Goal: Transaction & Acquisition: Purchase product/service

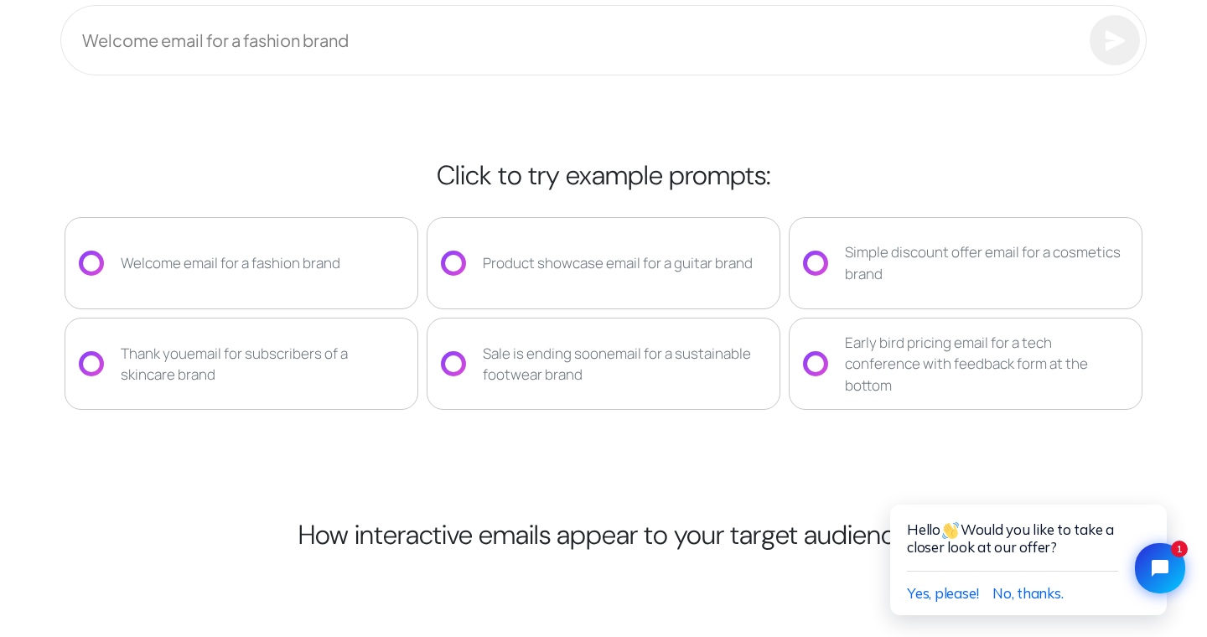
scroll to position [2861, 0]
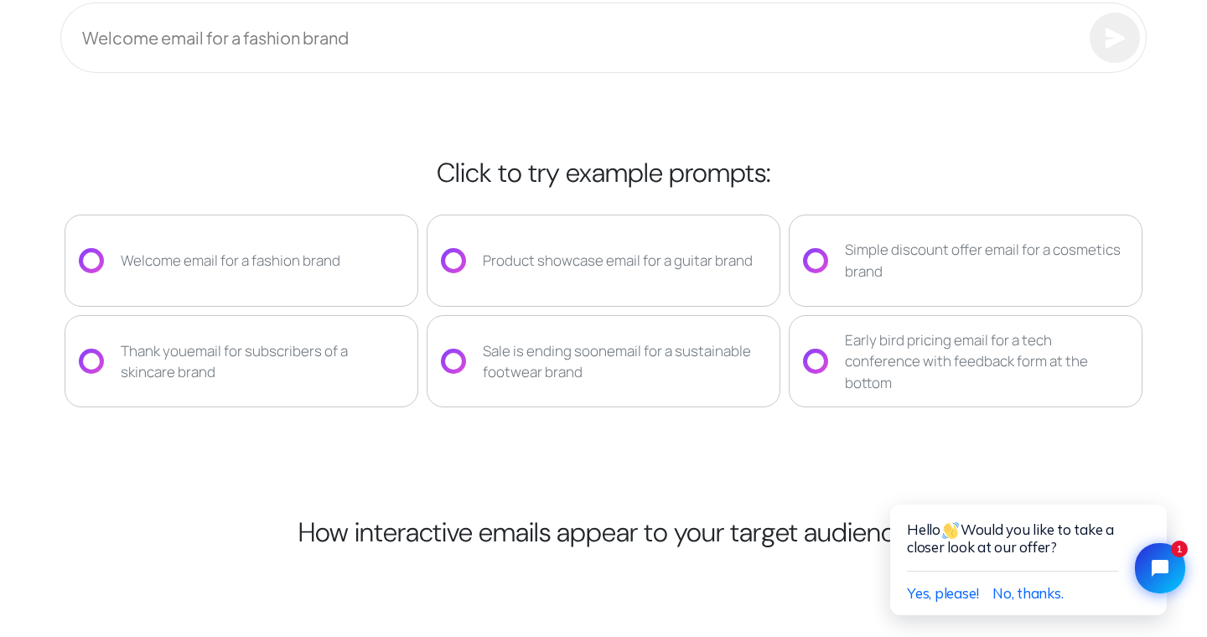
click at [177, 356] on div "Thank you email for subscribers of a skincare brand" at bounding box center [262, 361] width 283 height 43
type input "**********"
click at [91, 365] on div at bounding box center [91, 361] width 17 height 17
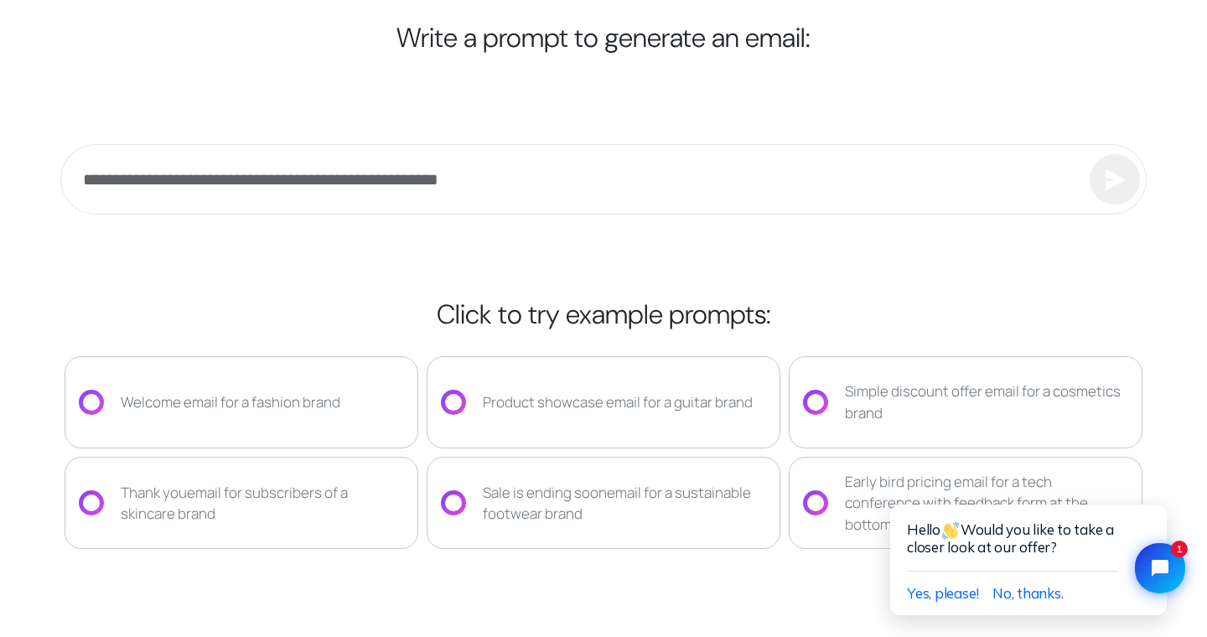
scroll to position [2716, 0]
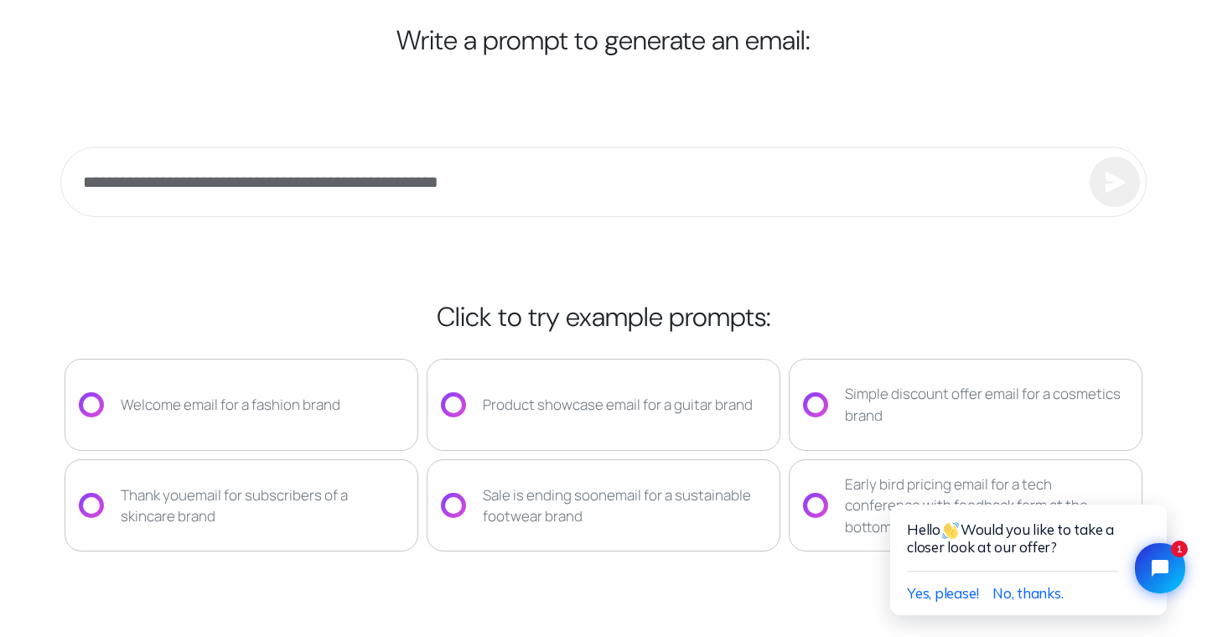
click at [879, 261] on div "**********" at bounding box center [603, 340] width 1106 height 801
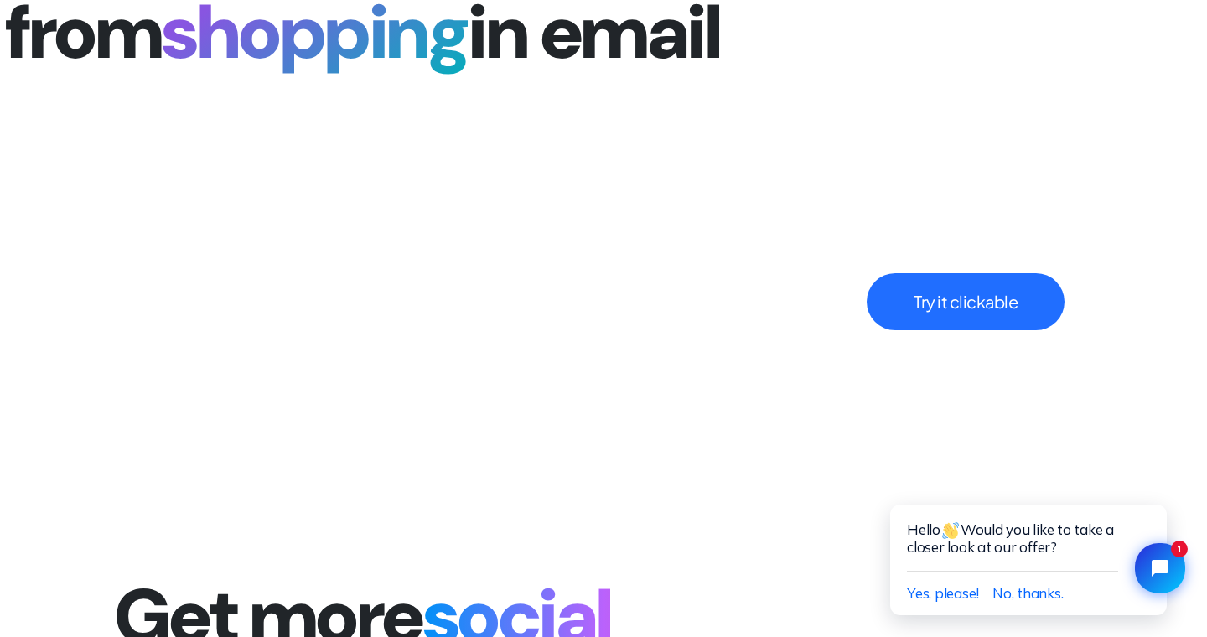
scroll to position [3897, 0]
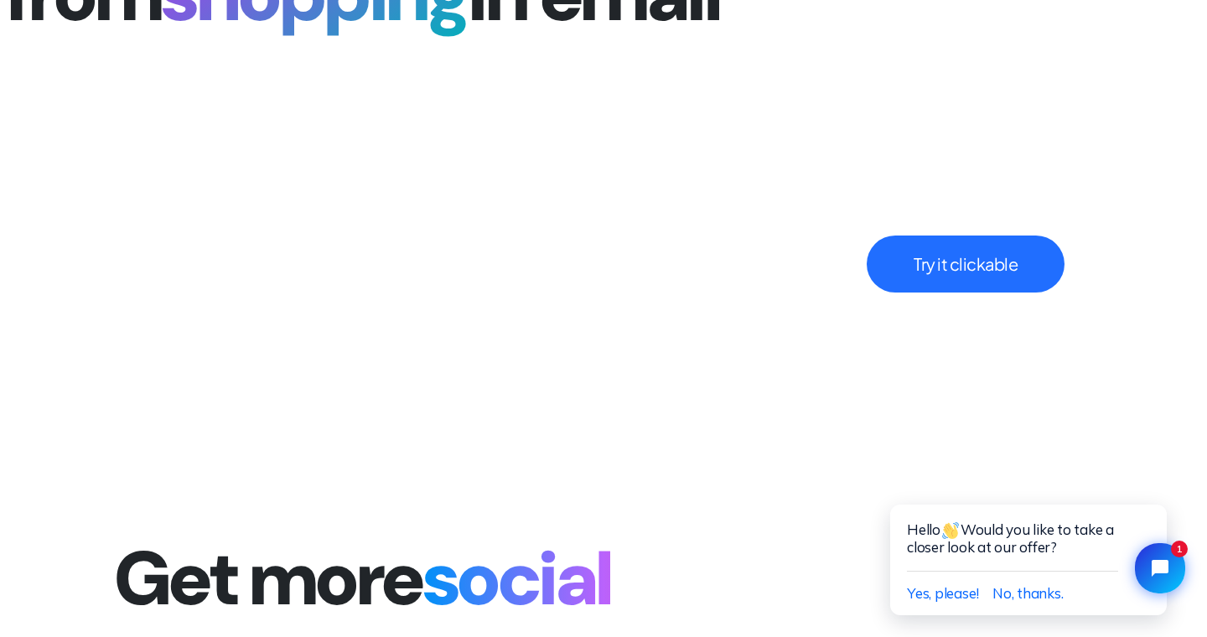
click at [981, 290] on button "Try it clickable" at bounding box center [966, 264] width 198 height 57
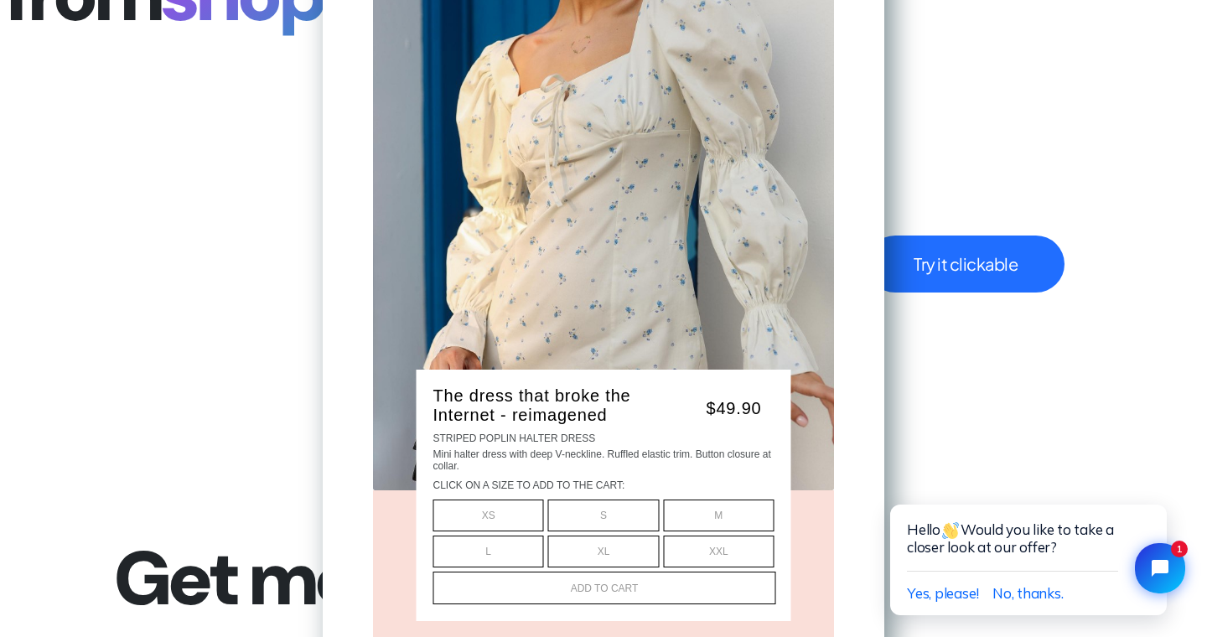
scroll to position [246, 0]
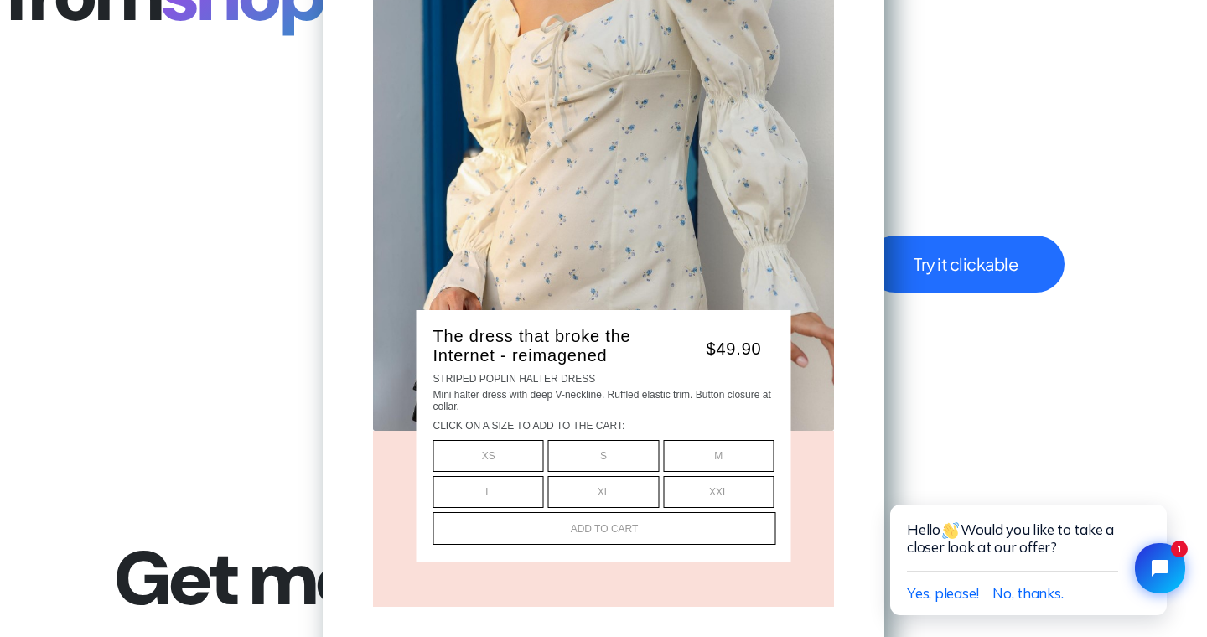
click at [593, 448] on div "- + S" at bounding box center [603, 456] width 111 height 32
click at [691, 451] on div "M" at bounding box center [718, 456] width 109 height 12
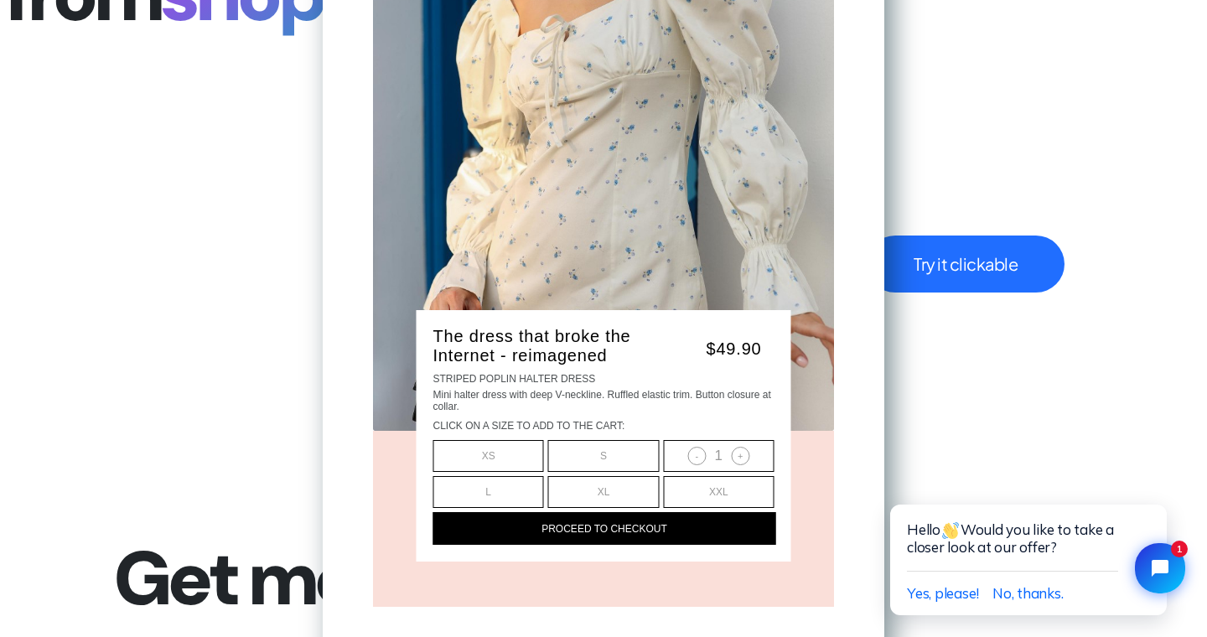
scroll to position [0, 0]
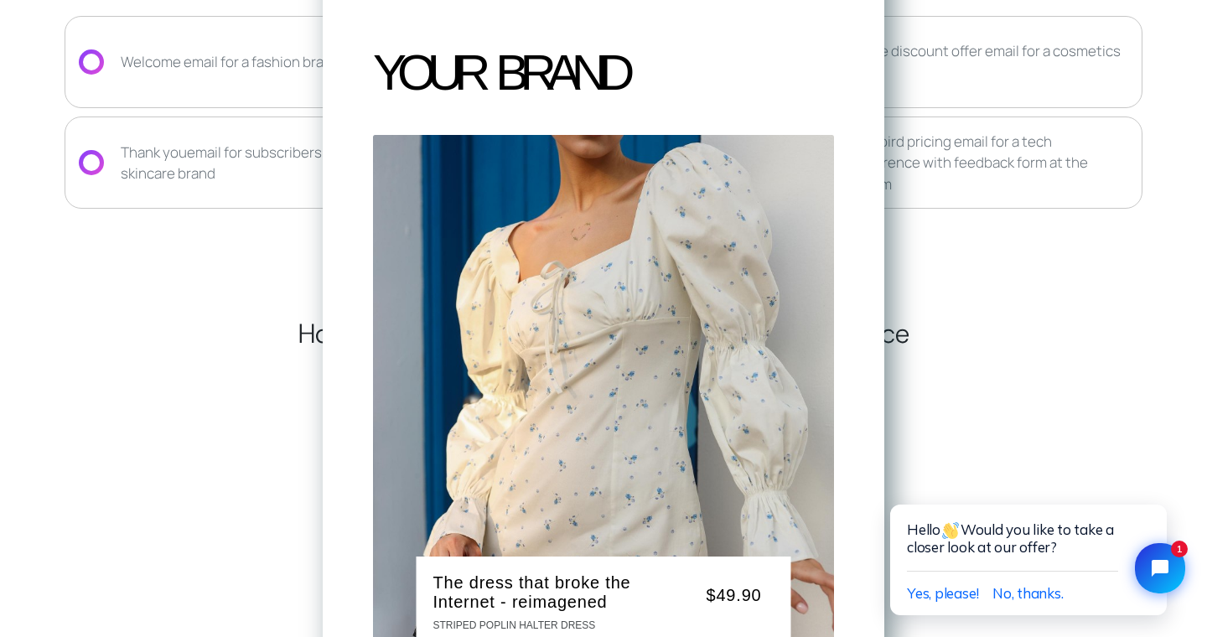
scroll to position [3057, 0]
click at [1025, 267] on h2 "How interactive emails appear to your target audience" at bounding box center [603, 315] width 1086 height 158
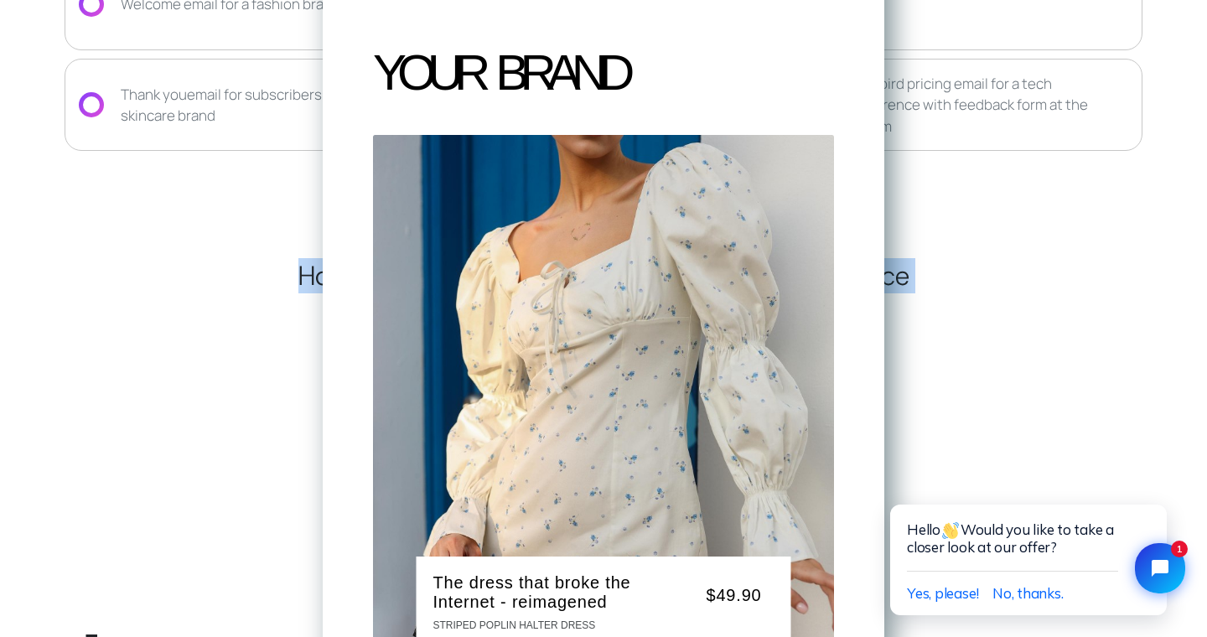
scroll to position [3127, 0]
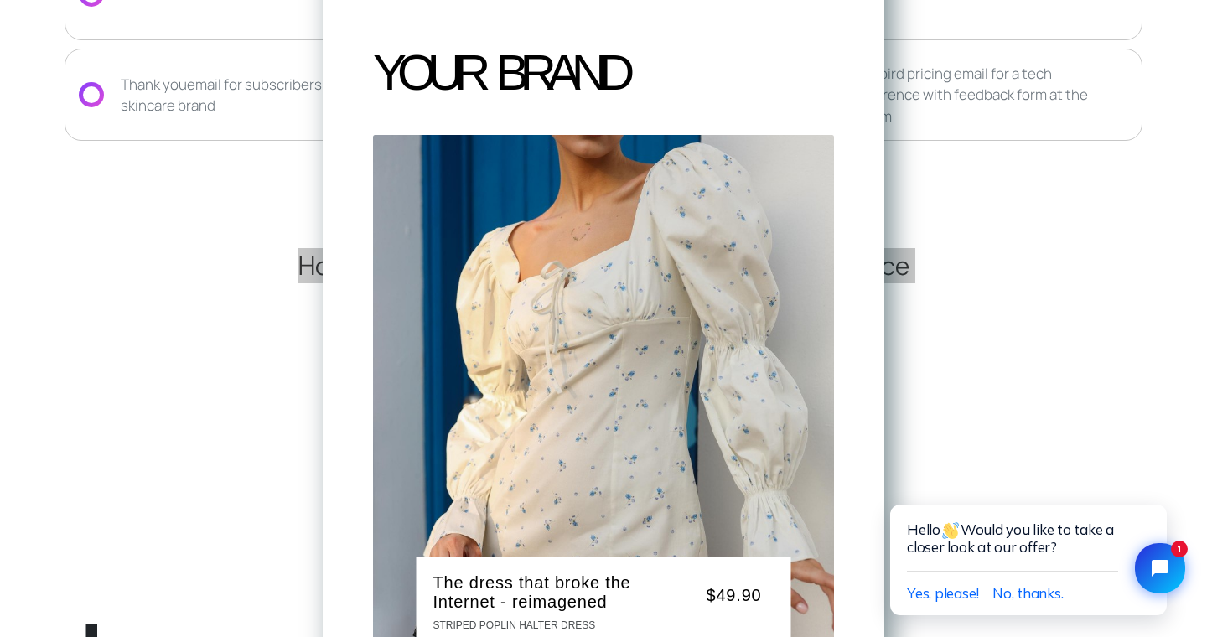
click at [878, 329] on td "$49.90 - 0 + - 0 + - 1 +" at bounding box center [604, 441] width 560 height 999
click at [644, 182] on img at bounding box center [603, 406] width 461 height 542
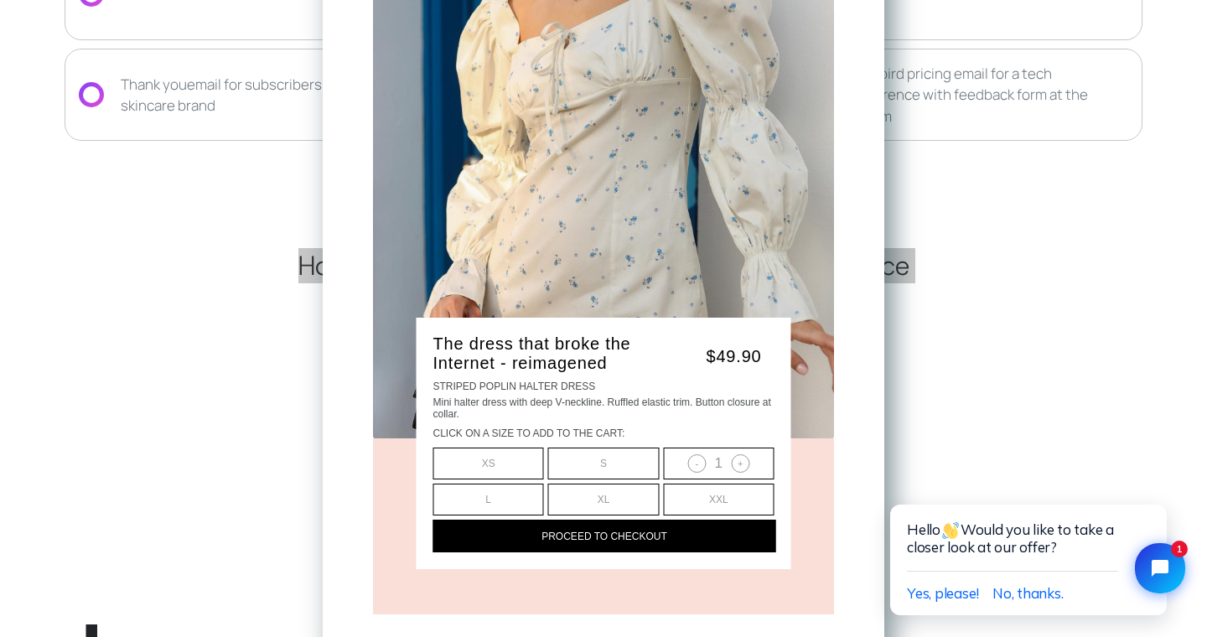
scroll to position [246, 0]
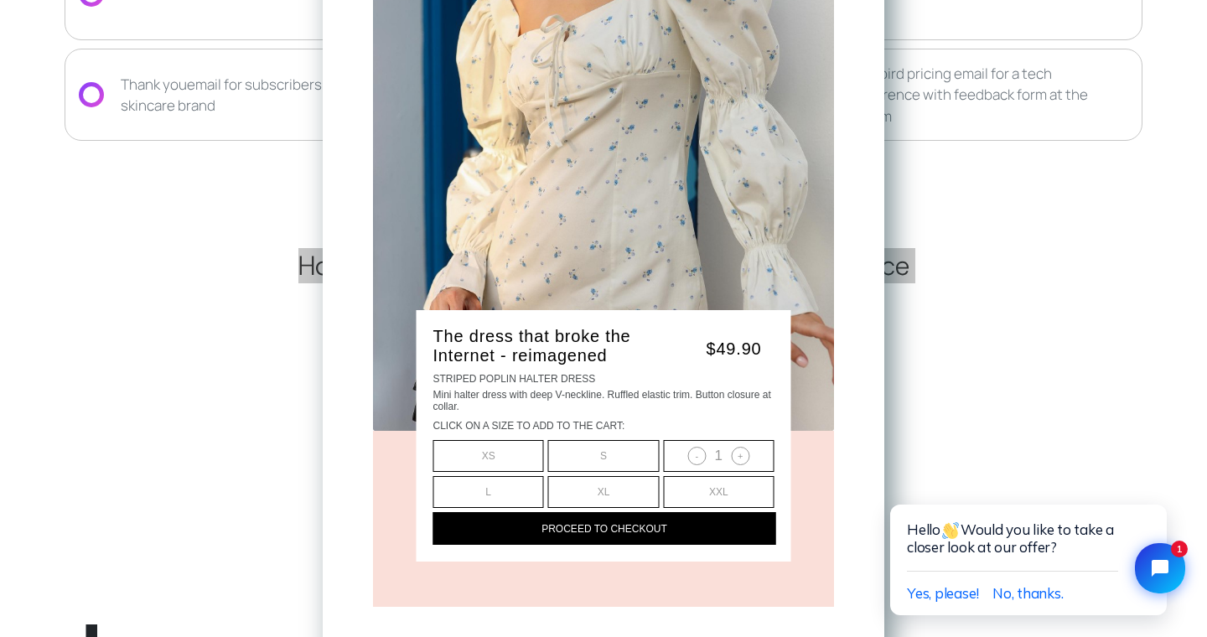
click at [628, 541] on div "Proceed to checkout" at bounding box center [604, 528] width 343 height 33
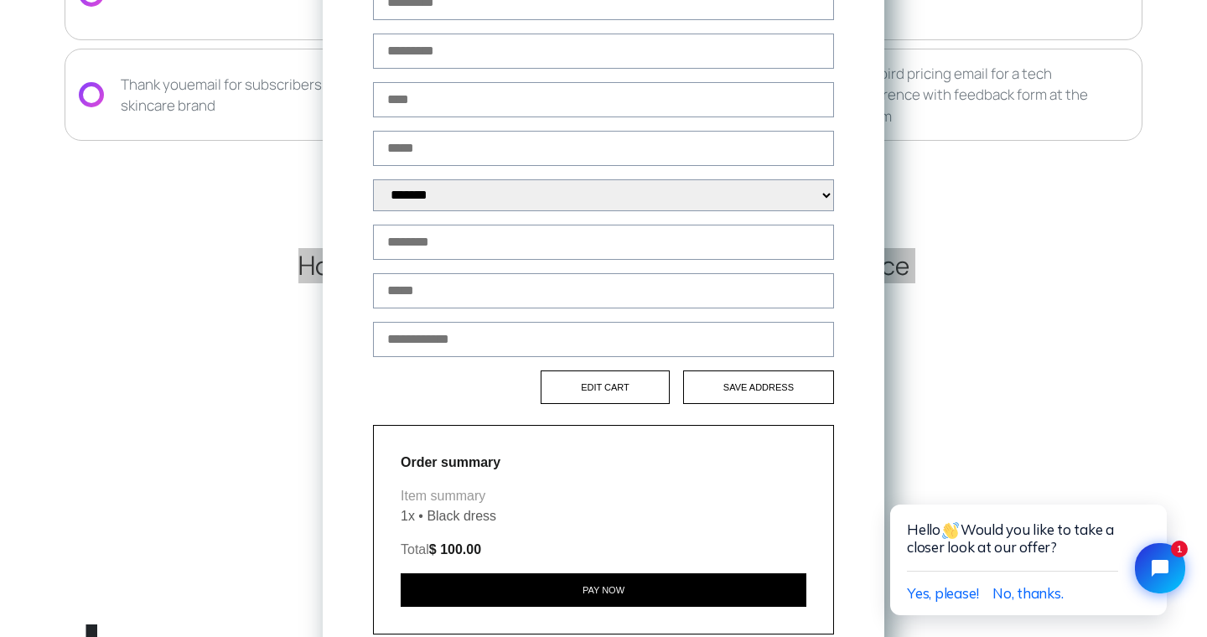
scroll to position [334, 0]
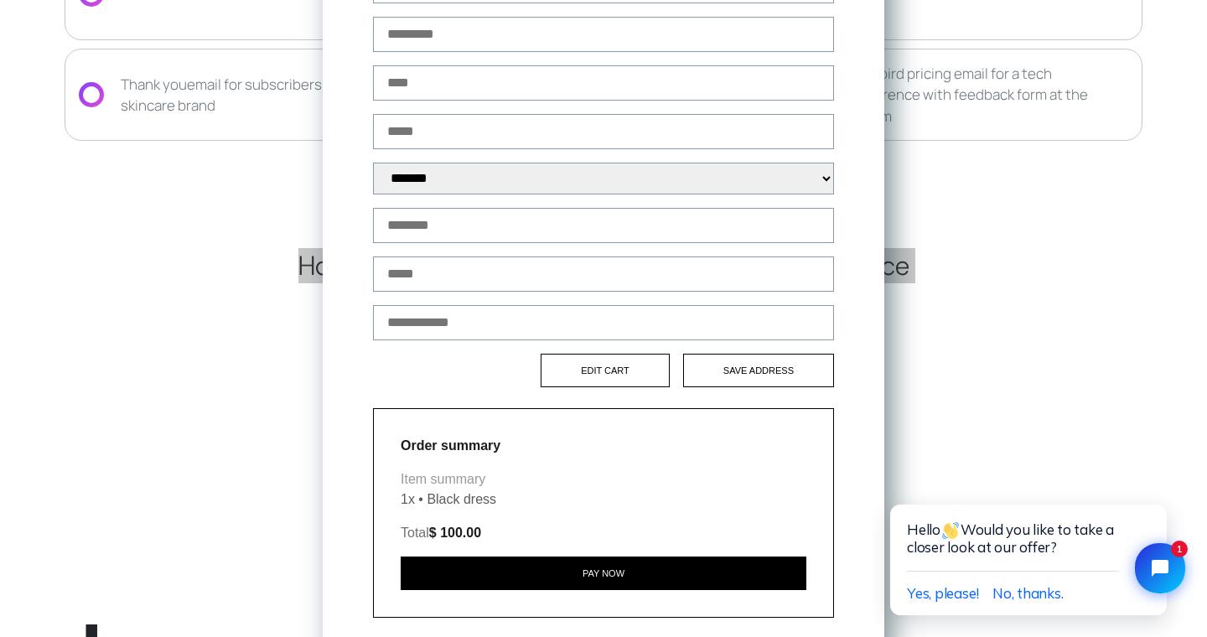
click at [619, 564] on button "Pay now" at bounding box center [604, 574] width 406 height 34
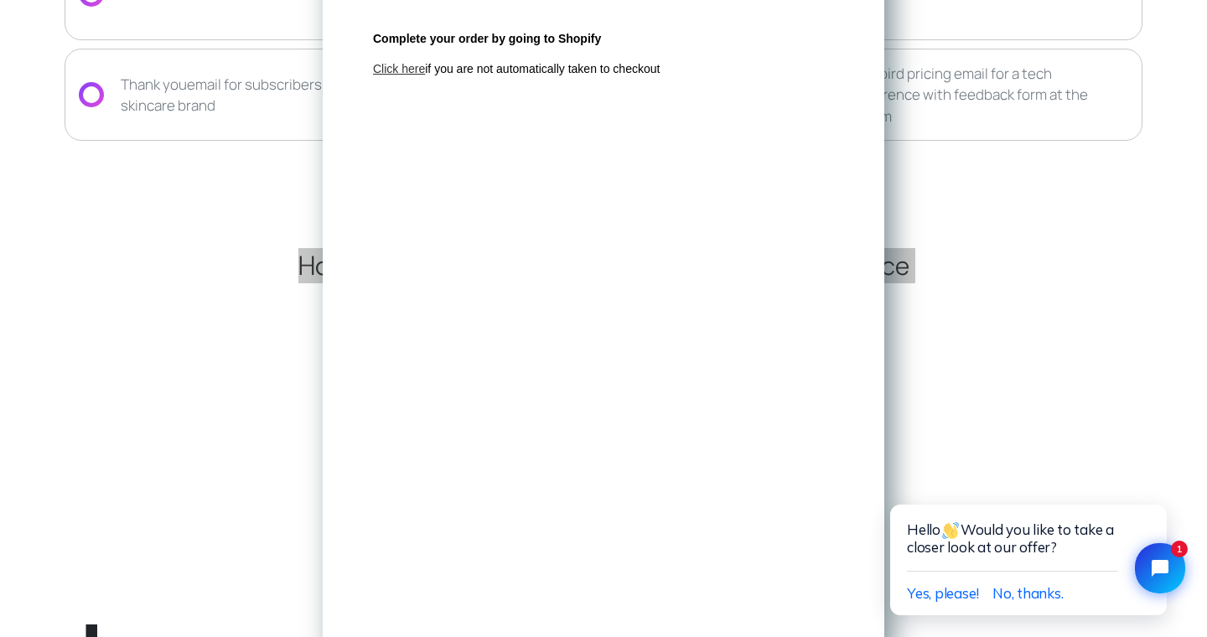
click at [403, 70] on link "Click here" at bounding box center [399, 68] width 52 height 13
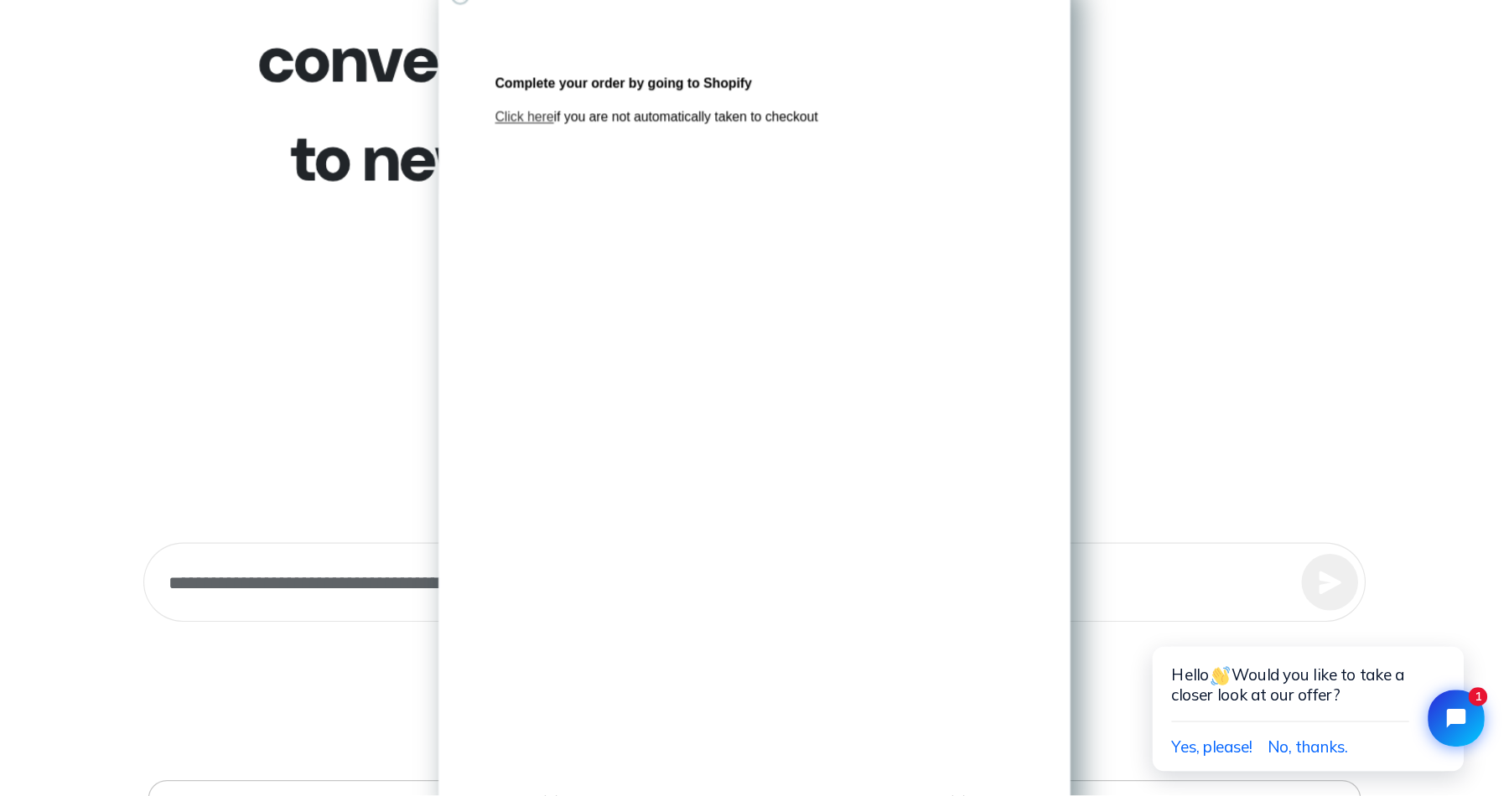
scroll to position [2578, 0]
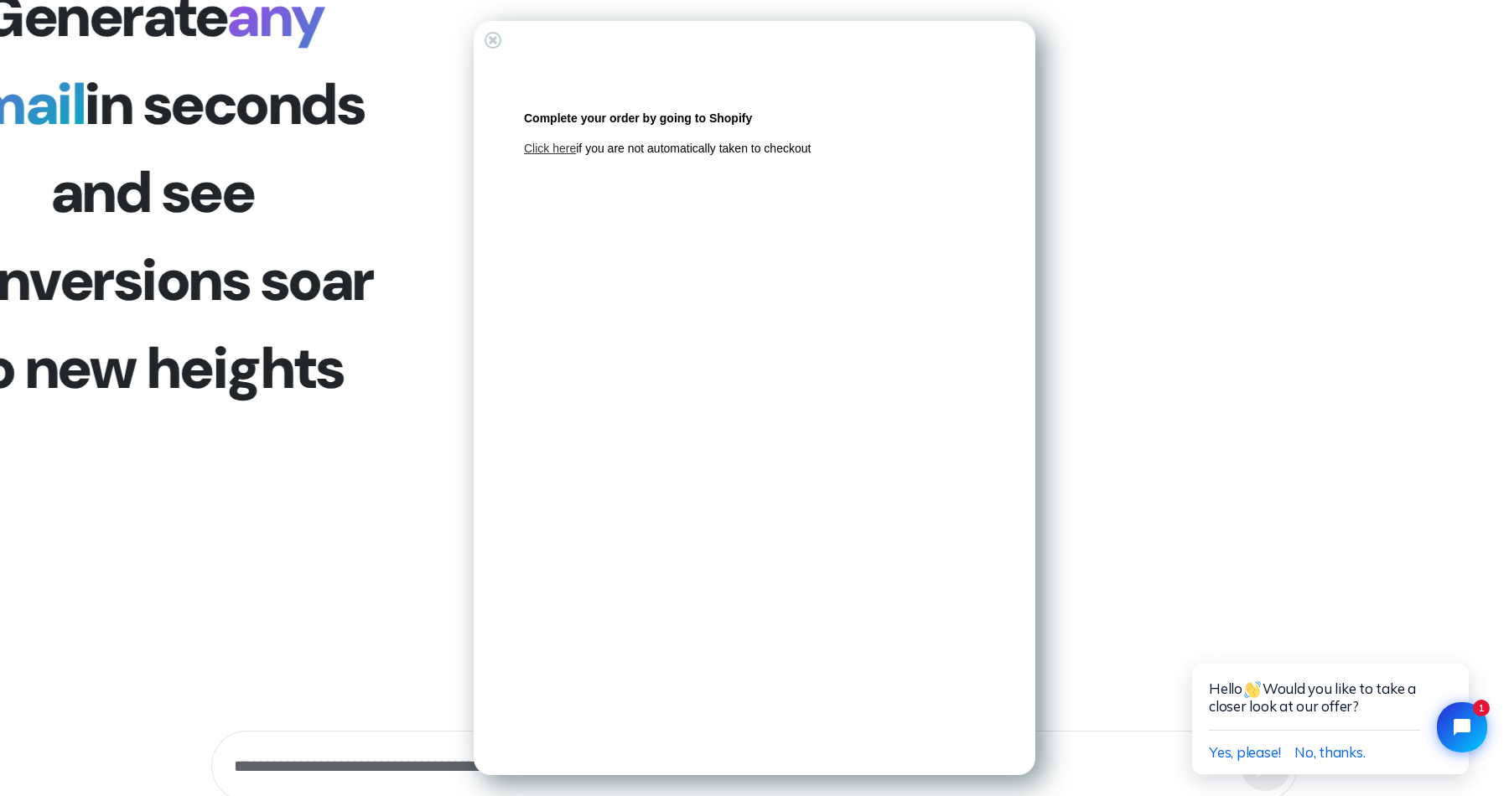
click at [499, 39] on div "+" at bounding box center [492, 39] width 23 height 23
